Goal: Check status: Check status

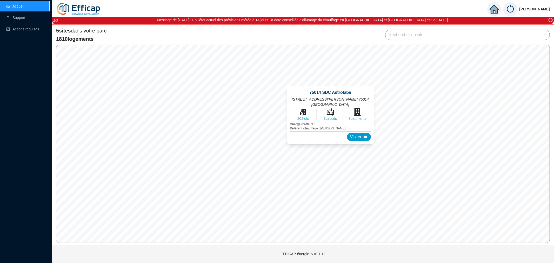
click at [331, 84] on div "75014 SDC Astrolabe [STREET_ADDRESS][PERSON_NAME] 202 lots 3 circuits 3 bâtimen…" at bounding box center [331, 115] width 100 height 70
click at [352, 133] on div "Visiter" at bounding box center [359, 137] width 24 height 8
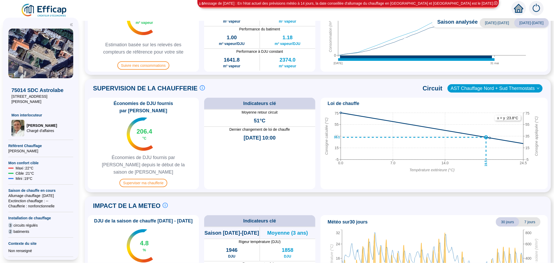
scroll to position [212, 0]
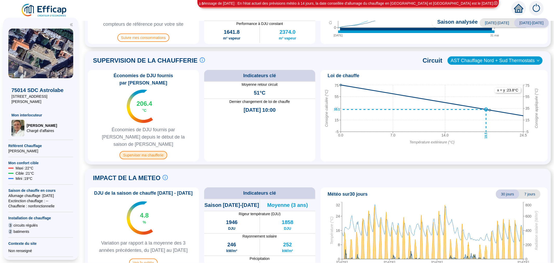
click at [167, 151] on span "Superviser ma chaufferie" at bounding box center [144, 155] width 48 height 8
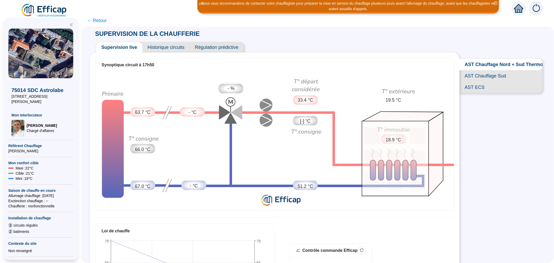
click at [492, 79] on span "AST Chauffage Sud" at bounding box center [501, 75] width 83 height 11
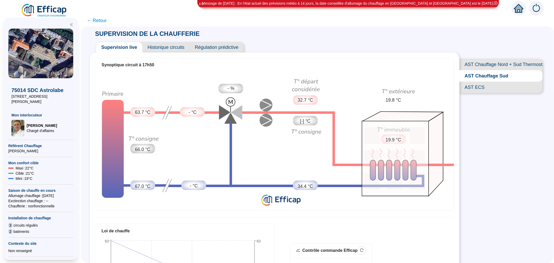
click at [477, 60] on span "AST Chauffage Nord + Sud Thermostats" at bounding box center [501, 64] width 83 height 11
